Goal: Task Accomplishment & Management: Complete application form

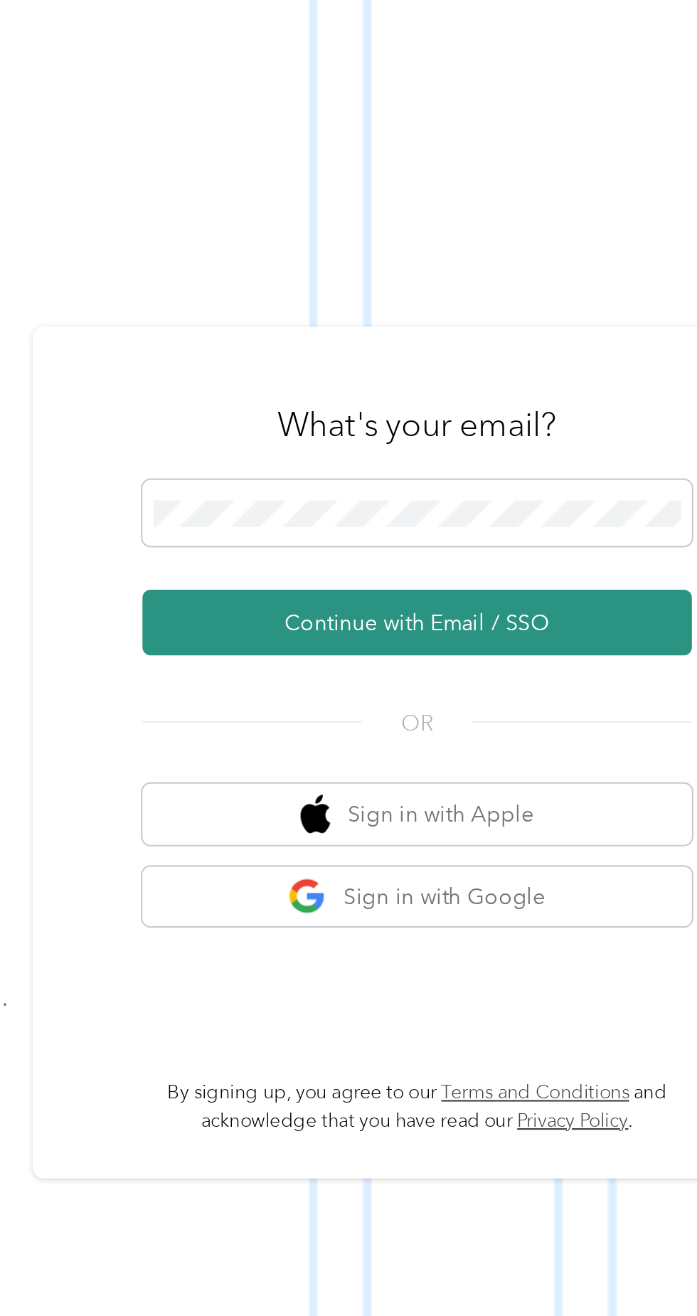
click at [531, 716] on button "Continue with Email / SSO" at bounding box center [515, 701] width 250 height 30
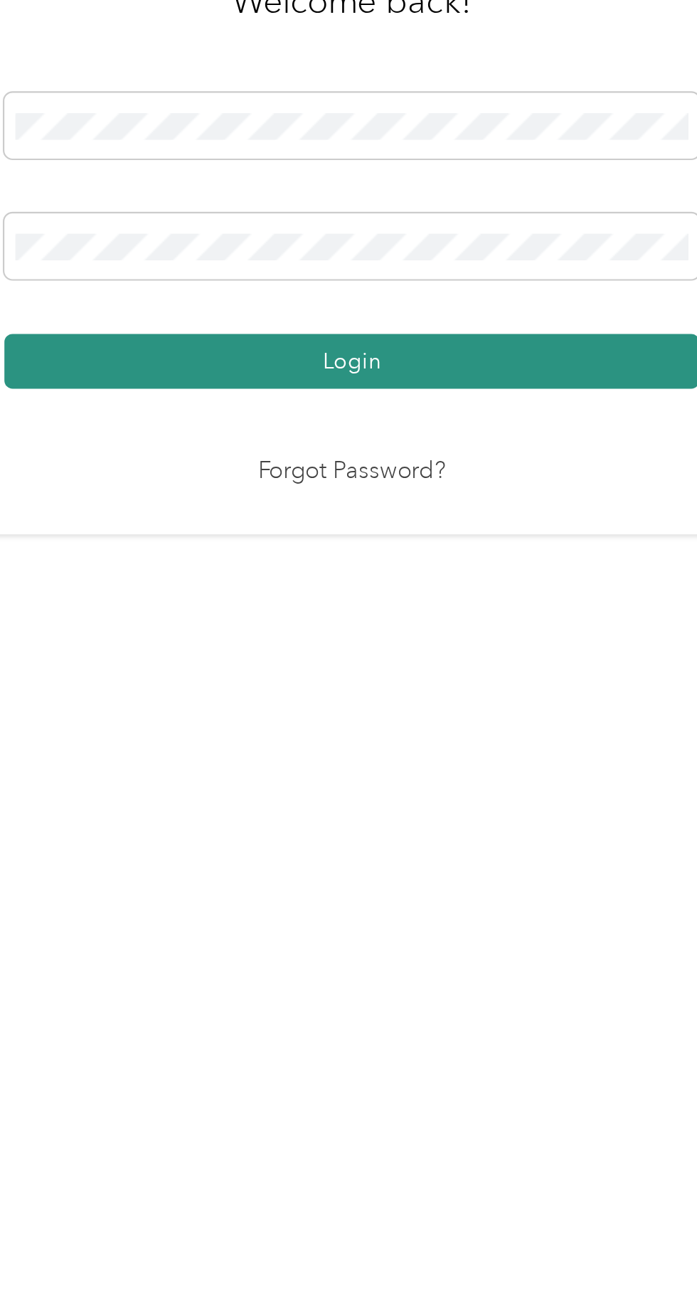
click at [445, 767] on button "Login" at bounding box center [345, 754] width 316 height 25
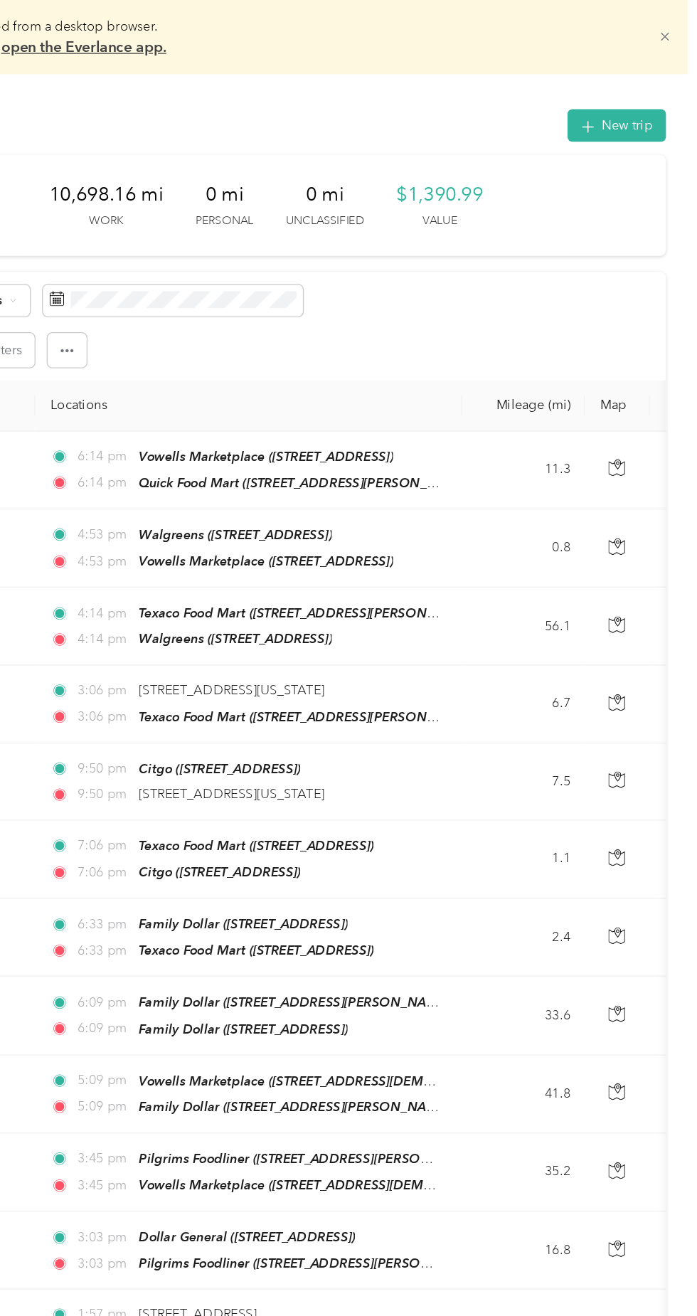
click at [676, 28] on icon at bounding box center [672, 29] width 6 height 6
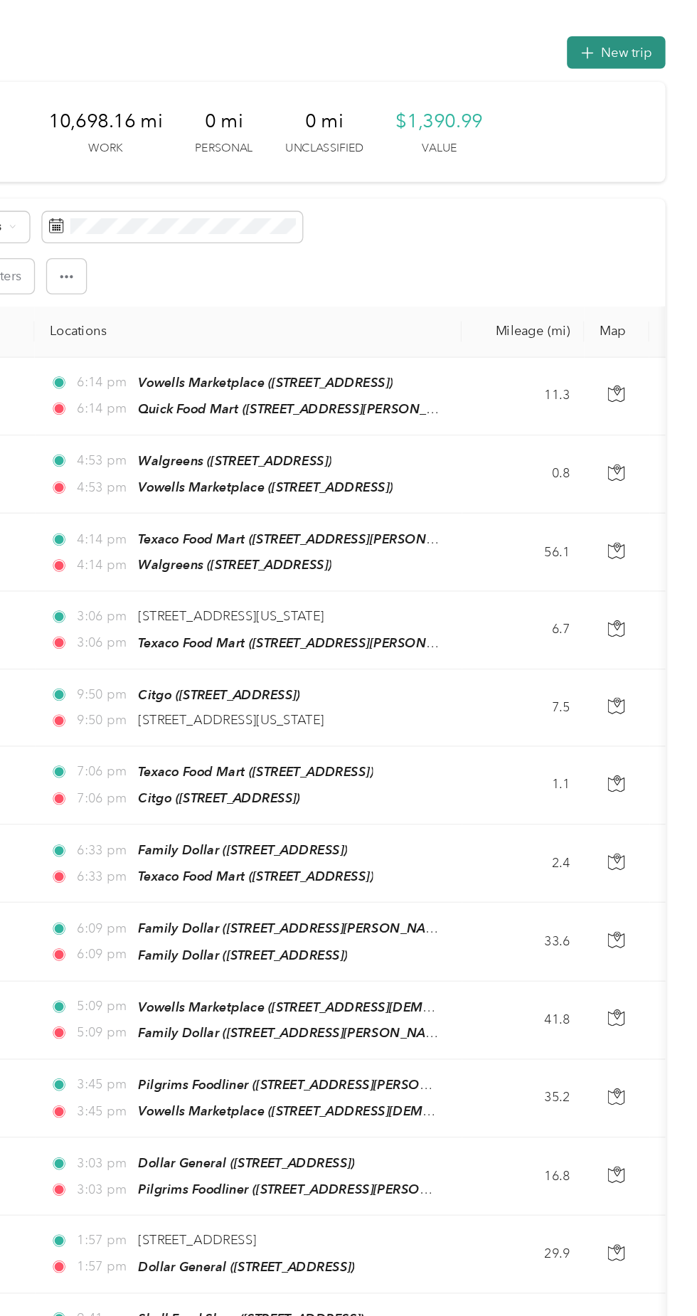
click at [655, 37] on button "New trip" at bounding box center [634, 40] width 75 height 25
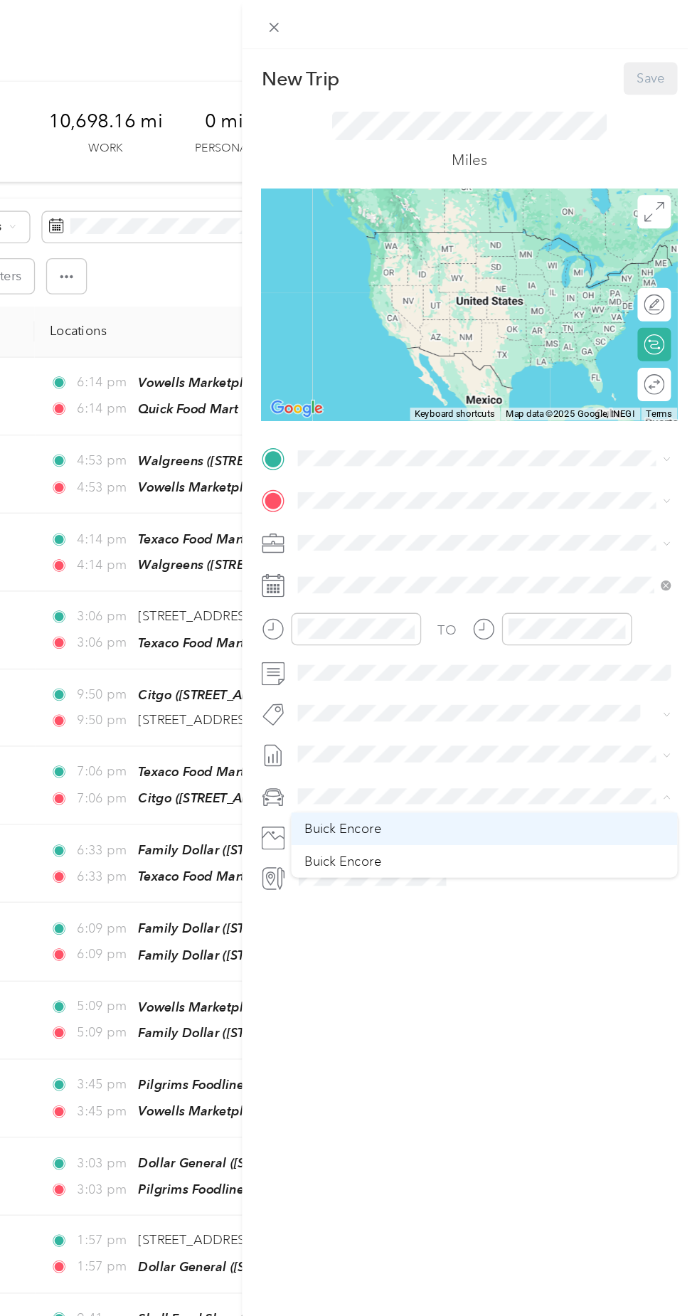
click at [467, 627] on div "Buick Encore" at bounding box center [534, 634] width 276 height 15
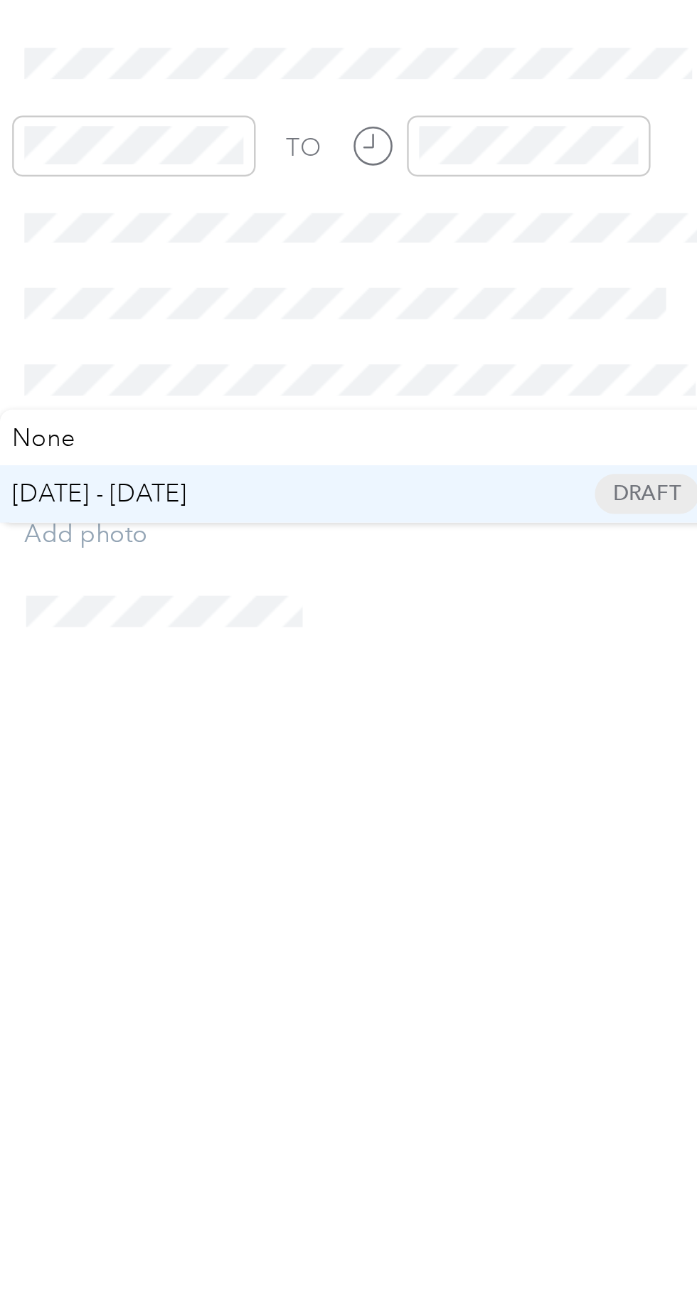
click at [465, 618] on span "[DATE] - [DATE] Draft" at bounding box center [529, 623] width 276 height 13
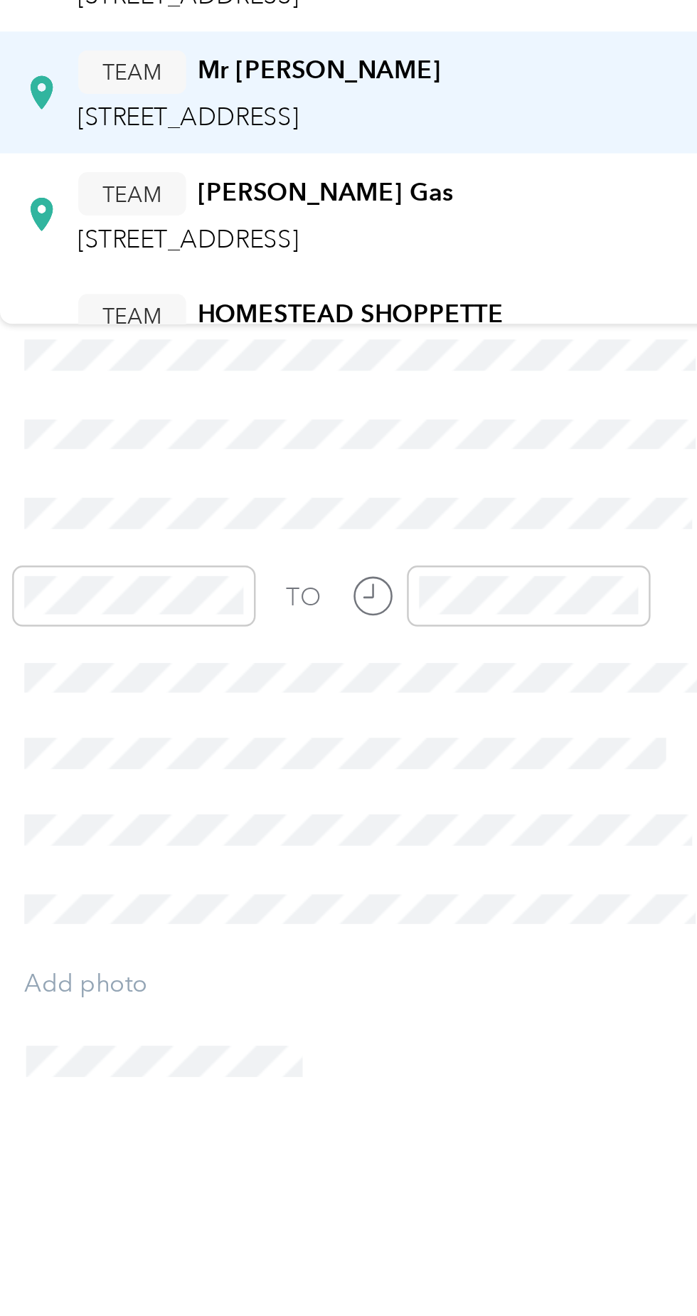
click at [504, 287] on span "[STREET_ADDRESS]" at bounding box center [458, 286] width 90 height 12
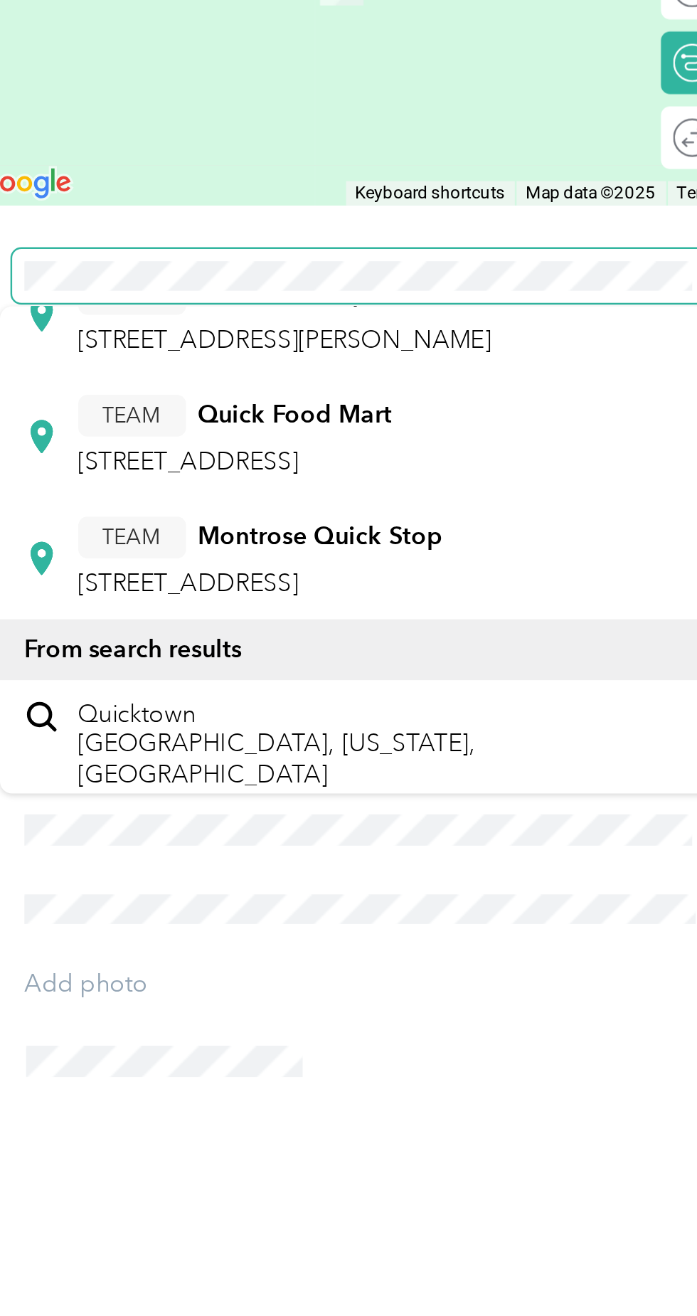
scroll to position [397, 0]
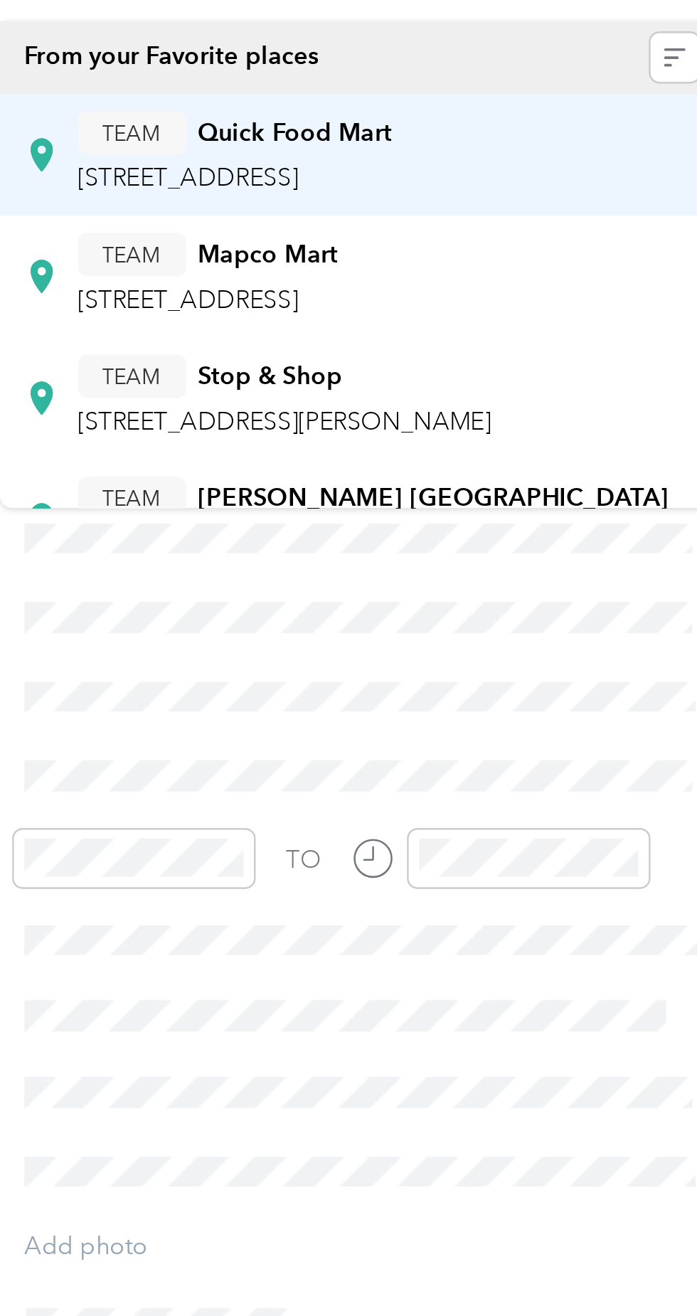
click at [542, 196] on div "TEAM Quick Food Mart [STREET_ADDRESS][PERSON_NAME]" at bounding box center [477, 193] width 129 height 35
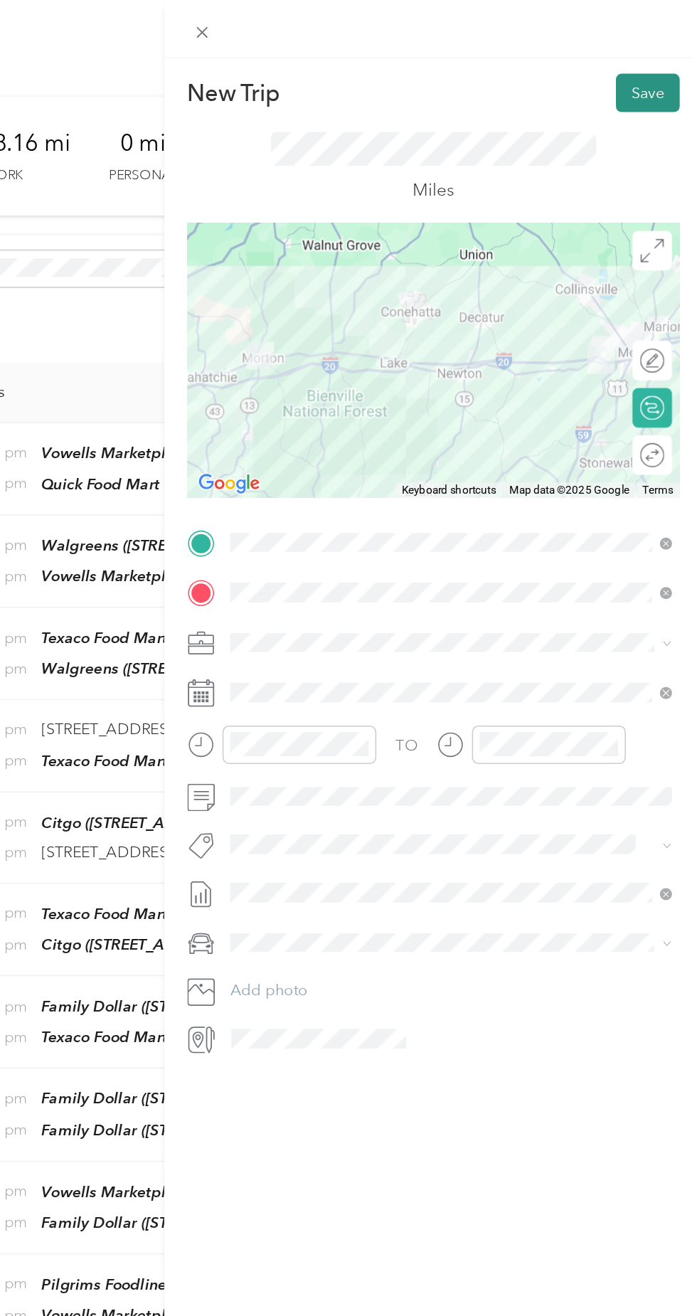
click at [658, 60] on button "Save" at bounding box center [661, 60] width 41 height 25
